Goal: Task Accomplishment & Management: Complete application form

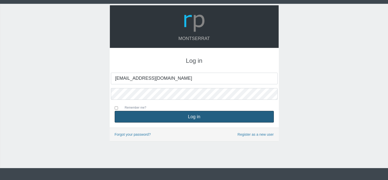
click at [177, 116] on button "Log in" at bounding box center [194, 117] width 159 height 12
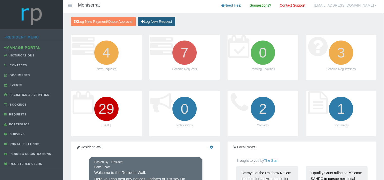
click at [160, 20] on link "Log New Request" at bounding box center [156, 21] width 37 height 9
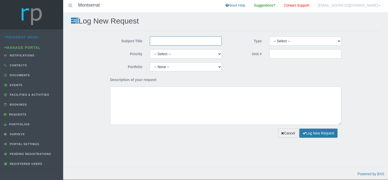
click at [167, 42] on input "Subject Title" at bounding box center [186, 40] width 72 height 9
type input "Mguni Green Fingers"
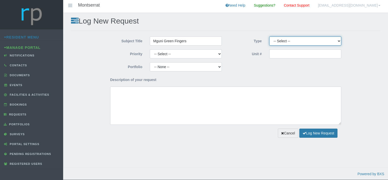
click at [269, 36] on select "-- Select -- Complaint Compliment Enquiry Request for maintenance Other (not li…" at bounding box center [305, 40] width 72 height 9
select select "QUOTE"
click option "Quote Approval" at bounding box center [0, 0] width 0 height 0
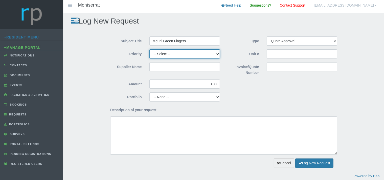
click at [149, 49] on select "-- Select -- High Low Normal" at bounding box center [184, 53] width 71 height 9
select select "MEDIUM"
click option "Normal" at bounding box center [0, 0] width 0 height 0
click at [165, 66] on input "Supplier Name" at bounding box center [184, 66] width 71 height 9
type input "Mguni Green Fingers"
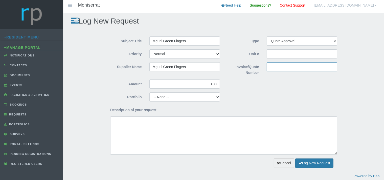
click at [269, 66] on input "Invoice/Quote Number" at bounding box center [302, 66] width 71 height 9
type input "Celtic Tree Cutting"
drag, startPoint x: 218, startPoint y: 85, endPoint x: 206, endPoint y: 83, distance: 11.9
click at [206, 83] on input "0.00" at bounding box center [184, 83] width 71 height 9
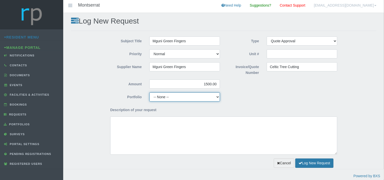
type input "1,500.00"
click at [149, 92] on select "-- None -- Aesthetics Chairperson Communication Compliance / Rules and Regulati…" at bounding box center [184, 96] width 71 height 9
select select "GARDENS"
click option "Gardens" at bounding box center [0, 0] width 0 height 0
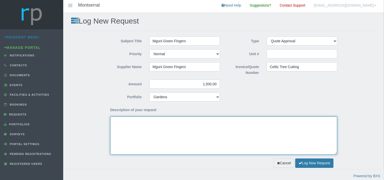
click at [153, 136] on textarea "Description of your request" at bounding box center [223, 135] width 227 height 38
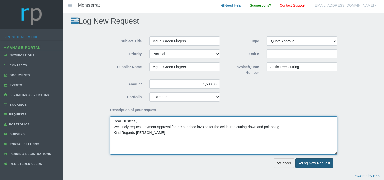
type textarea "Dear Trustees, We kindly request payment approval for the attached invoice for …"
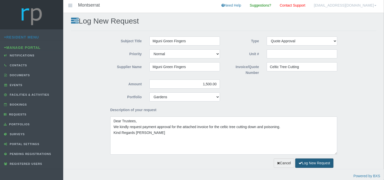
click at [303, 162] on button "Log New Request" at bounding box center [314, 162] width 38 height 9
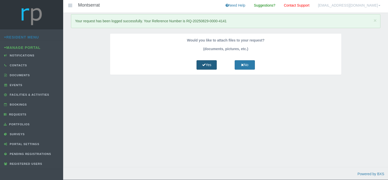
click at [208, 64] on link "Yes" at bounding box center [207, 64] width 20 height 9
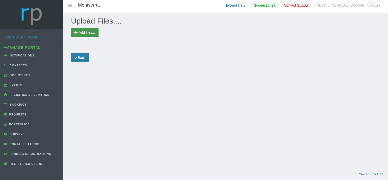
click at [84, 31] on span "Add files..." at bounding box center [87, 32] width 16 height 4
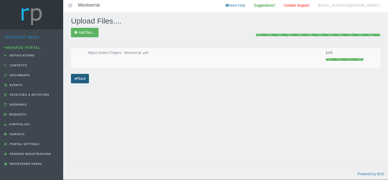
click at [85, 80] on link "Back" at bounding box center [80, 78] width 18 height 9
